Goal: Task Accomplishment & Management: Use online tool/utility

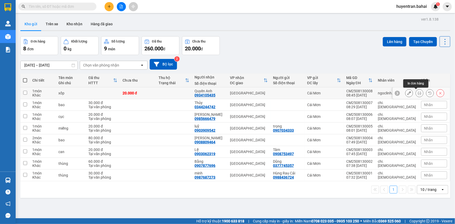
click at [416, 92] on button at bounding box center [419, 93] width 7 height 9
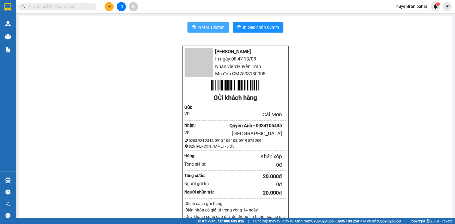
click at [202, 27] on span "In tem 100mm" at bounding box center [211, 27] width 27 height 7
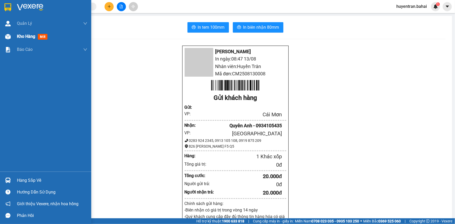
click at [30, 37] on span "Kho hàng" at bounding box center [26, 36] width 18 height 5
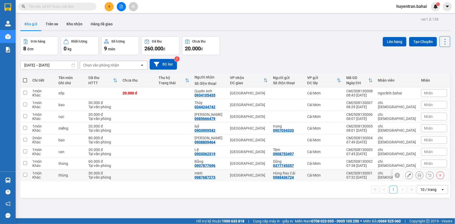
drag, startPoint x: 28, startPoint y: 175, endPoint x: 23, endPoint y: 163, distance: 13.5
click at [29, 175] on td at bounding box center [24, 175] width 9 height 12
checkbox input "true"
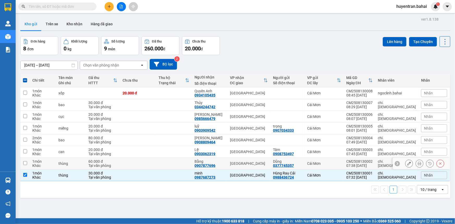
click at [26, 162] on input "checkbox" at bounding box center [25, 163] width 4 height 4
checkbox input "true"
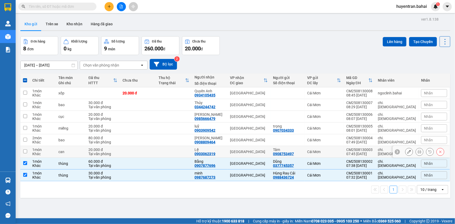
click at [25, 148] on td at bounding box center [24, 152] width 9 height 12
checkbox input "true"
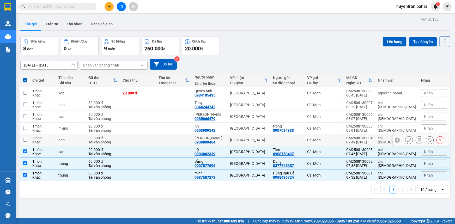
drag, startPoint x: 28, startPoint y: 139, endPoint x: 99, endPoint y: 108, distance: 77.1
click at [28, 138] on td at bounding box center [24, 140] width 9 height 12
checkbox input "true"
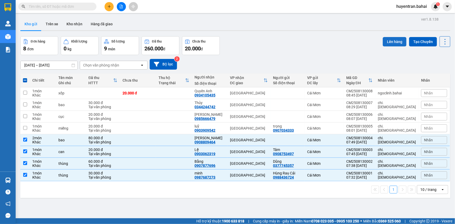
click at [393, 40] on button "Lên hàng" at bounding box center [395, 41] width 24 height 9
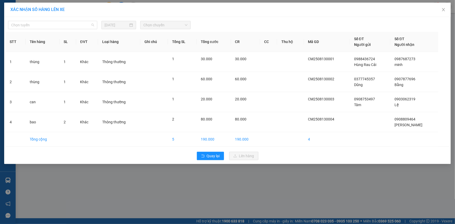
drag, startPoint x: 72, startPoint y: 23, endPoint x: 73, endPoint y: 33, distance: 10.5
click at [73, 23] on span "Chọn tuyến" at bounding box center [52, 25] width 83 height 8
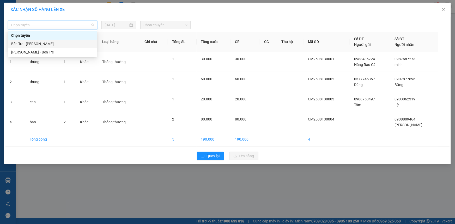
click at [75, 42] on div "Bến Tre - Hồ Chí Minh" at bounding box center [52, 44] width 83 height 6
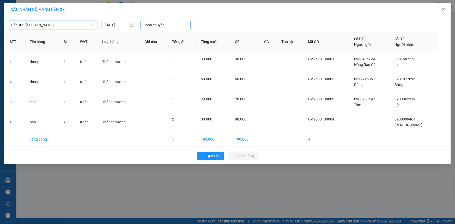
click at [157, 26] on span "Chọn chuyến" at bounding box center [165, 25] width 44 height 8
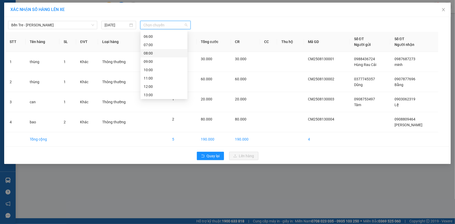
scroll to position [47, 0]
click at [154, 45] on div "08:00" at bounding box center [164, 47] width 41 height 6
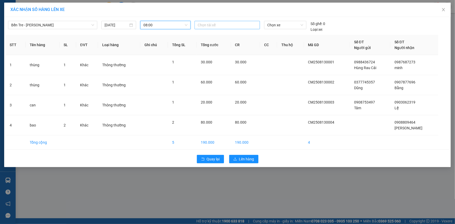
click at [212, 23] on div at bounding box center [227, 25] width 63 height 6
type input "hiên"
click at [214, 36] on div "Hiến" at bounding box center [234, 36] width 72 height 6
click at [305, 24] on div "Chọn xe" at bounding box center [285, 25] width 42 height 8
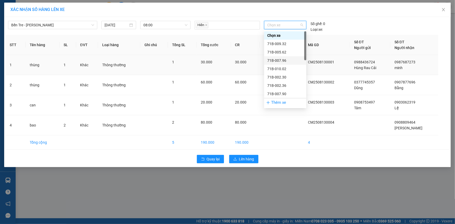
click at [282, 62] on div "71B-007.96" at bounding box center [285, 61] width 36 height 6
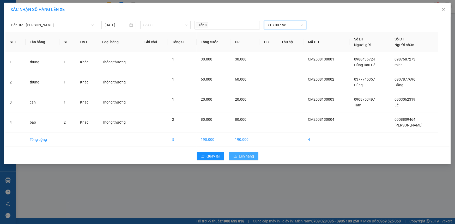
click at [237, 161] on div "Quay lại Lên hàng" at bounding box center [227, 156] width 444 height 14
click at [240, 158] on span "Lên hàng" at bounding box center [246, 156] width 15 height 6
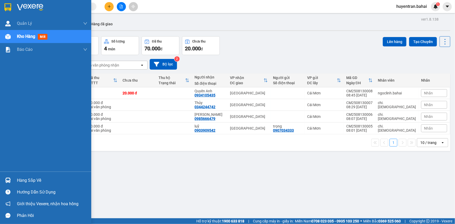
click at [25, 181] on div "Hàng sắp về" at bounding box center [52, 180] width 70 height 8
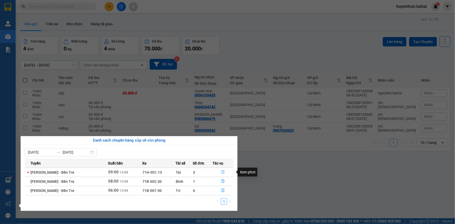
click at [222, 170] on icon "file-done" at bounding box center [222, 172] width 3 height 4
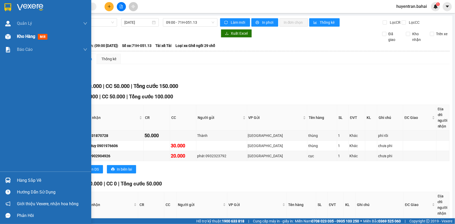
click at [14, 35] on div "Kho hàng mới" at bounding box center [45, 36] width 91 height 13
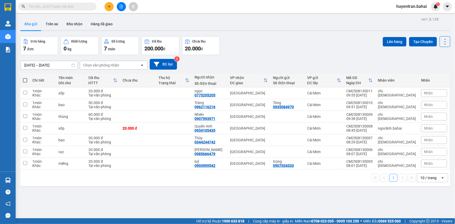
drag, startPoint x: 23, startPoint y: 81, endPoint x: 282, endPoint y: 53, distance: 259.6
click at [25, 81] on span at bounding box center [25, 80] width 4 height 4
click at [25, 78] on input "checkbox" at bounding box center [25, 78] width 0 height 0
checkbox input "true"
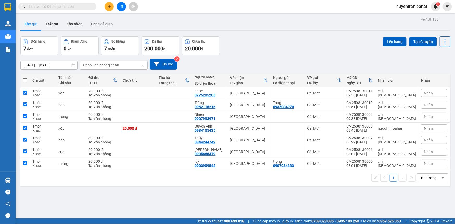
checkbox input "true"
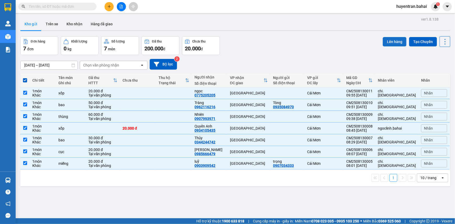
click at [402, 40] on button "Lên hàng" at bounding box center [395, 41] width 24 height 9
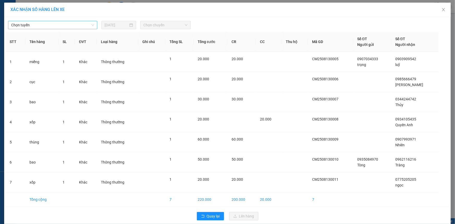
click at [86, 24] on span "Chọn tuyến" at bounding box center [52, 25] width 83 height 8
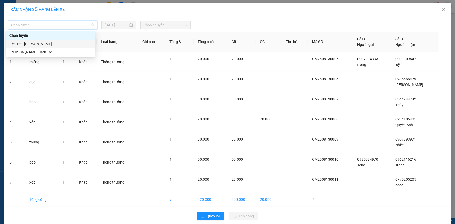
click at [66, 44] on div "Bến Tre - [PERSON_NAME]" at bounding box center [50, 44] width 83 height 6
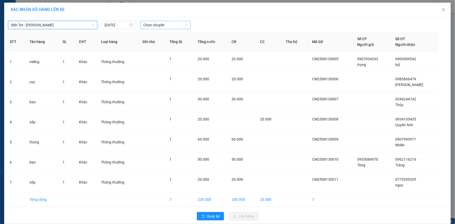
drag, startPoint x: 168, startPoint y: 21, endPoint x: 171, endPoint y: 27, distance: 7.1
click at [169, 23] on span "Chọn chuyến" at bounding box center [165, 25] width 44 height 8
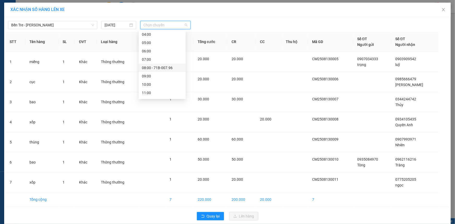
scroll to position [47, 0]
click at [155, 55] on div "09:00" at bounding box center [162, 55] width 41 height 6
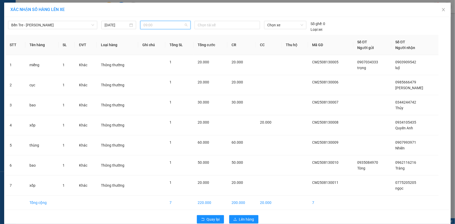
click at [179, 23] on span "09:00" at bounding box center [165, 25] width 44 height 8
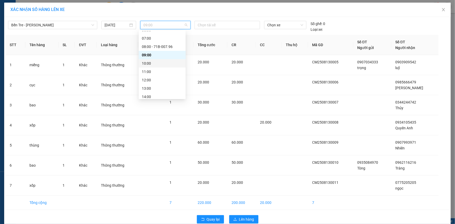
click at [152, 64] on div "10:00" at bounding box center [162, 63] width 41 height 6
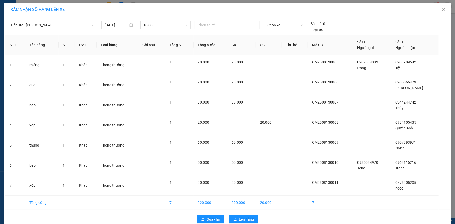
click at [233, 20] on div "Bến Tre - Hồ Chí Minh 13/08/2025 10:00 Chọn tài xế Chọn xe Số ghế: 0 Loại xe:" at bounding box center [227, 25] width 444 height 14
click at [234, 23] on div at bounding box center [227, 25] width 63 height 6
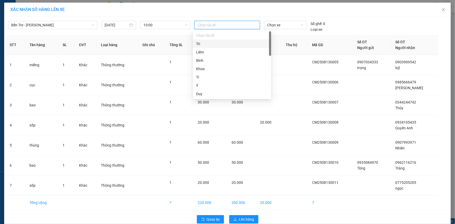
click at [220, 44] on div "Trí" at bounding box center [232, 44] width 72 height 6
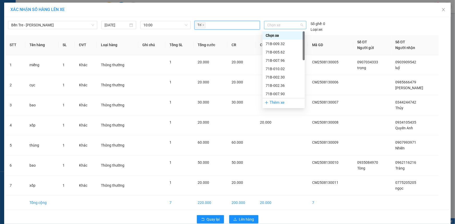
click at [297, 25] on span "Chọn xe" at bounding box center [285, 25] width 36 height 8
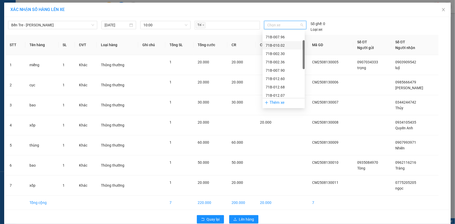
scroll to position [71, 0]
click at [287, 81] on div "71B-008.57" at bounding box center [284, 81] width 36 height 6
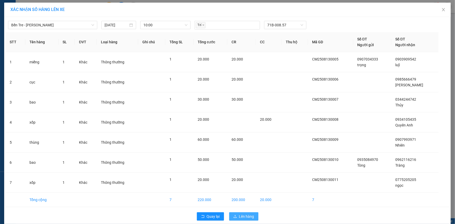
click at [239, 144] on span "Lên hàng" at bounding box center [246, 217] width 15 height 6
